Goal: Task Accomplishment & Management: Manage account settings

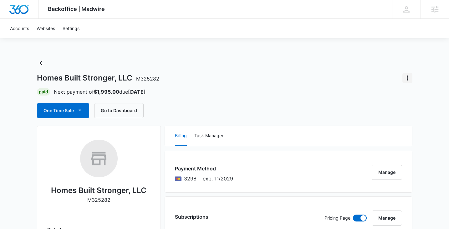
click at [407, 78] on icon "Actions" at bounding box center [407, 78] width 8 height 8
click at [390, 94] on div "Close Account" at bounding box center [381, 95] width 29 height 4
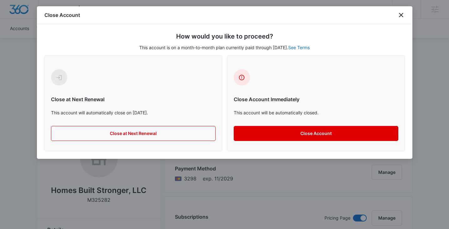
click at [251, 138] on button "Close Account" at bounding box center [316, 133] width 164 height 15
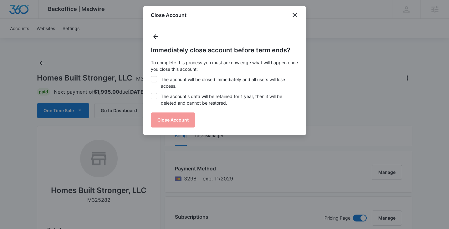
click at [162, 83] on label "The account will be closed immediately and all users will lose access." at bounding box center [225, 82] width 148 height 13
click at [151, 76] on input "The account will be closed immediately and all users will lose access." at bounding box center [151, 76] width 0 height 0
checkbox input "true"
click at [162, 97] on label "The account's data will be retained for 1 year, then it will be deleted and can…" at bounding box center [225, 99] width 148 height 13
click at [151, 93] on input "The account's data will be retained for 1 year, then it will be deleted and can…" at bounding box center [151, 93] width 0 height 0
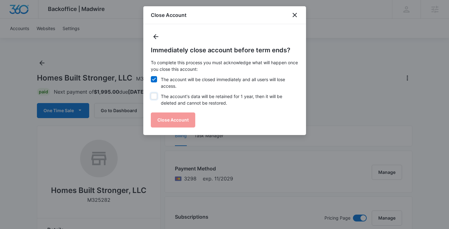
checkbox input "true"
click at [164, 115] on button "Close Account" at bounding box center [173, 119] width 44 height 15
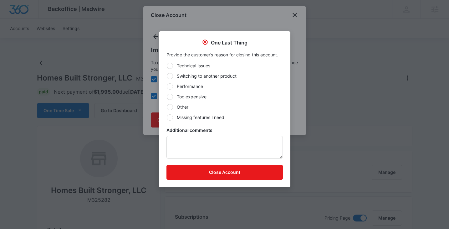
click at [182, 104] on label "Other" at bounding box center [224, 106] width 116 height 7
click at [167, 107] on input "Other" at bounding box center [166, 107] width 0 height 0
radio input "true"
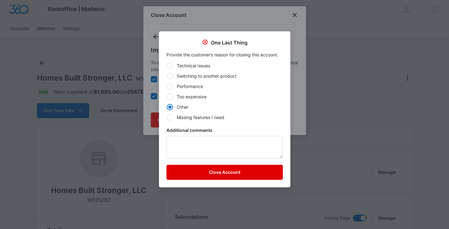
click at [195, 172] on button "Close Account" at bounding box center [224, 171] width 116 height 15
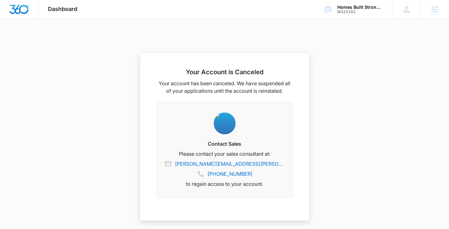
click at [68, 10] on span "Dashboard" at bounding box center [62, 9] width 29 height 7
click at [62, 55] on div at bounding box center [224, 114] width 449 height 229
